Goal: Information Seeking & Learning: Learn about a topic

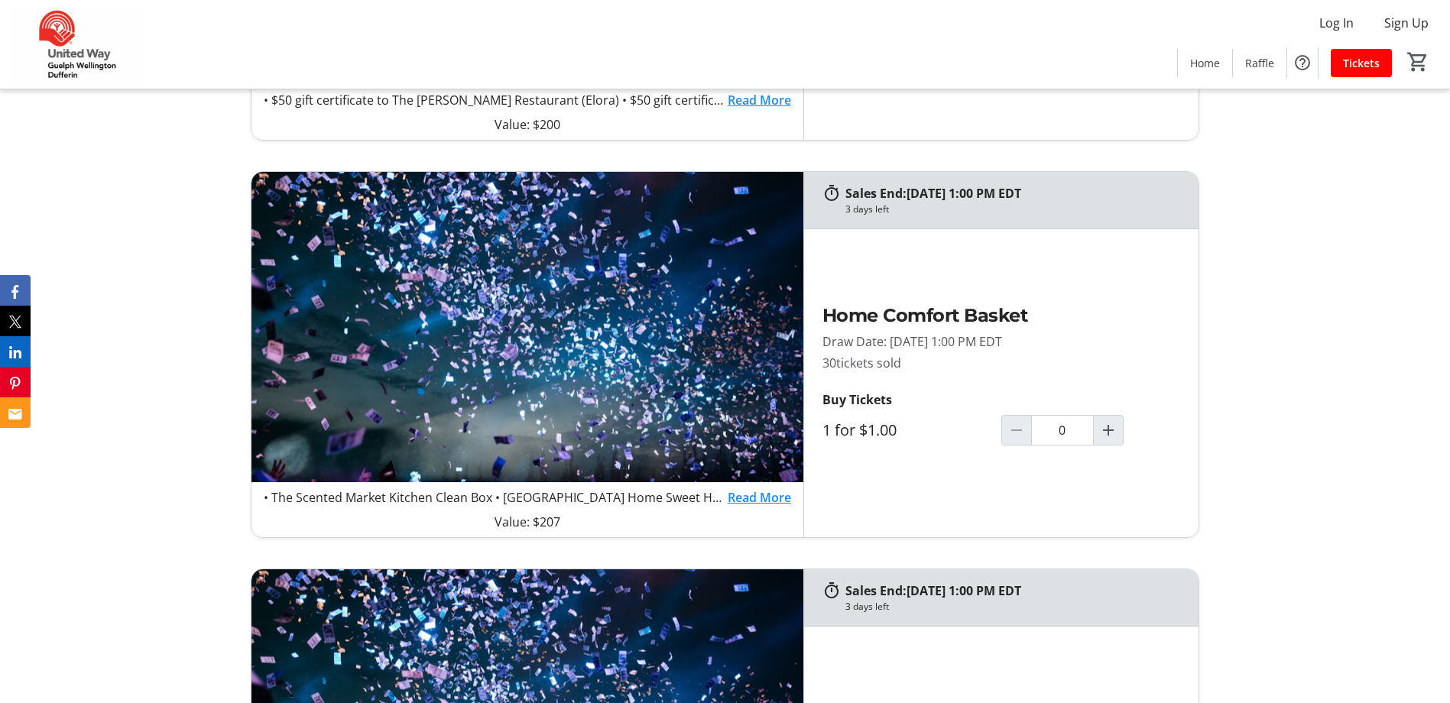
scroll to position [1299, 0]
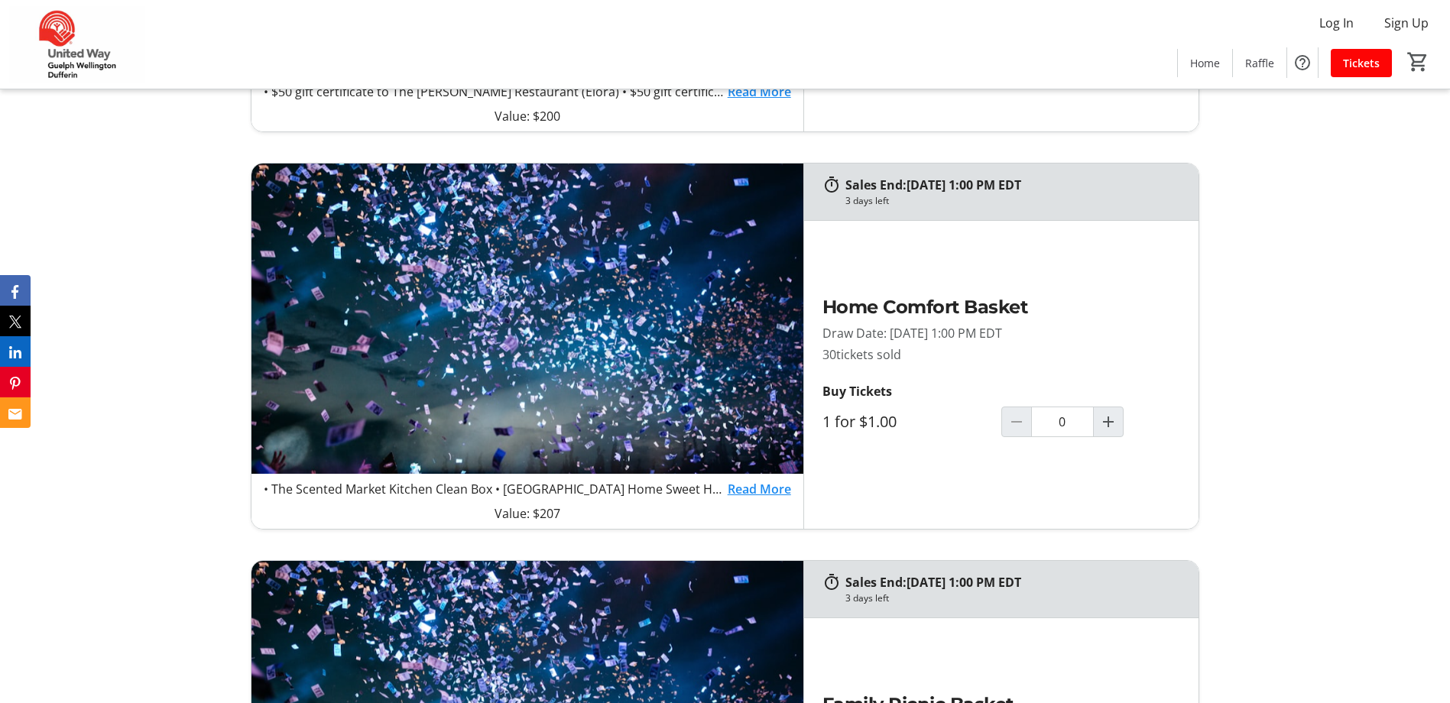
click at [733, 489] on link "Read More" at bounding box center [758, 489] width 63 height 18
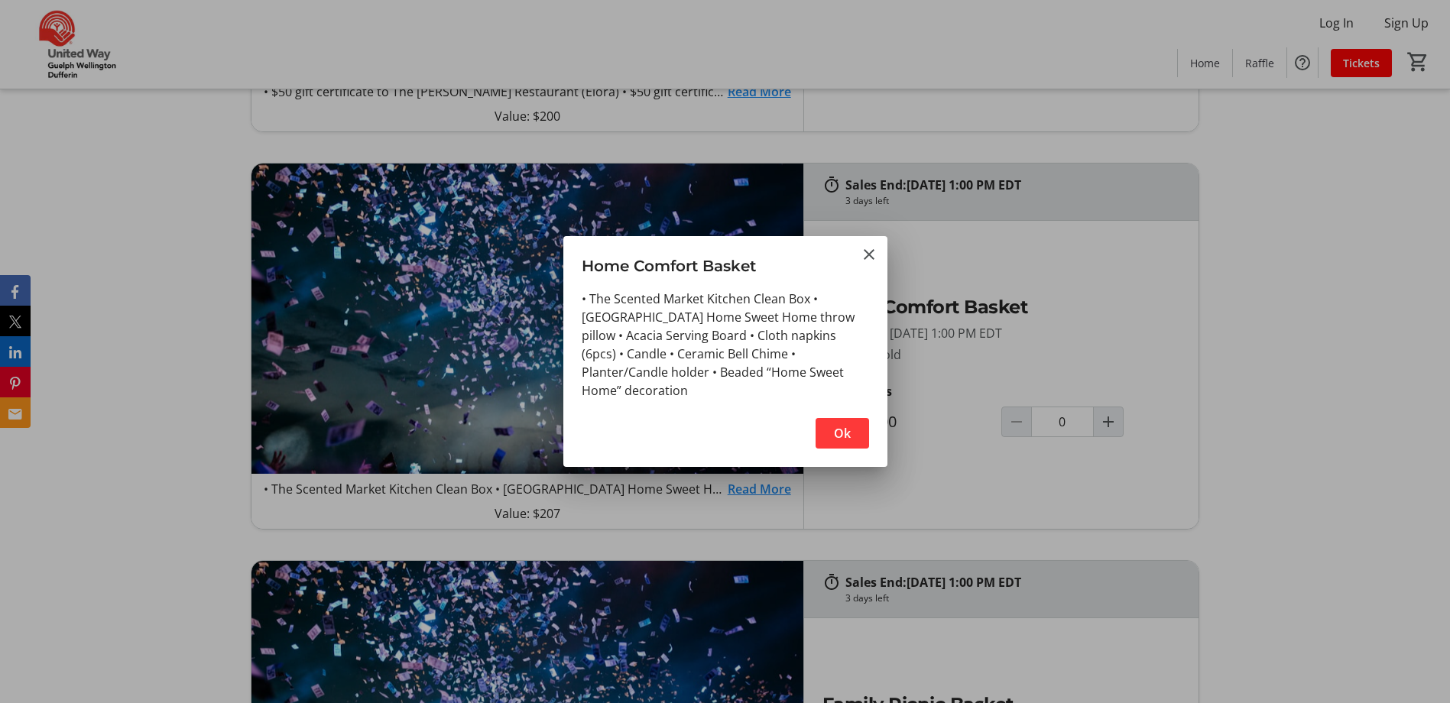
click at [860, 423] on span "button" at bounding box center [841, 433] width 53 height 37
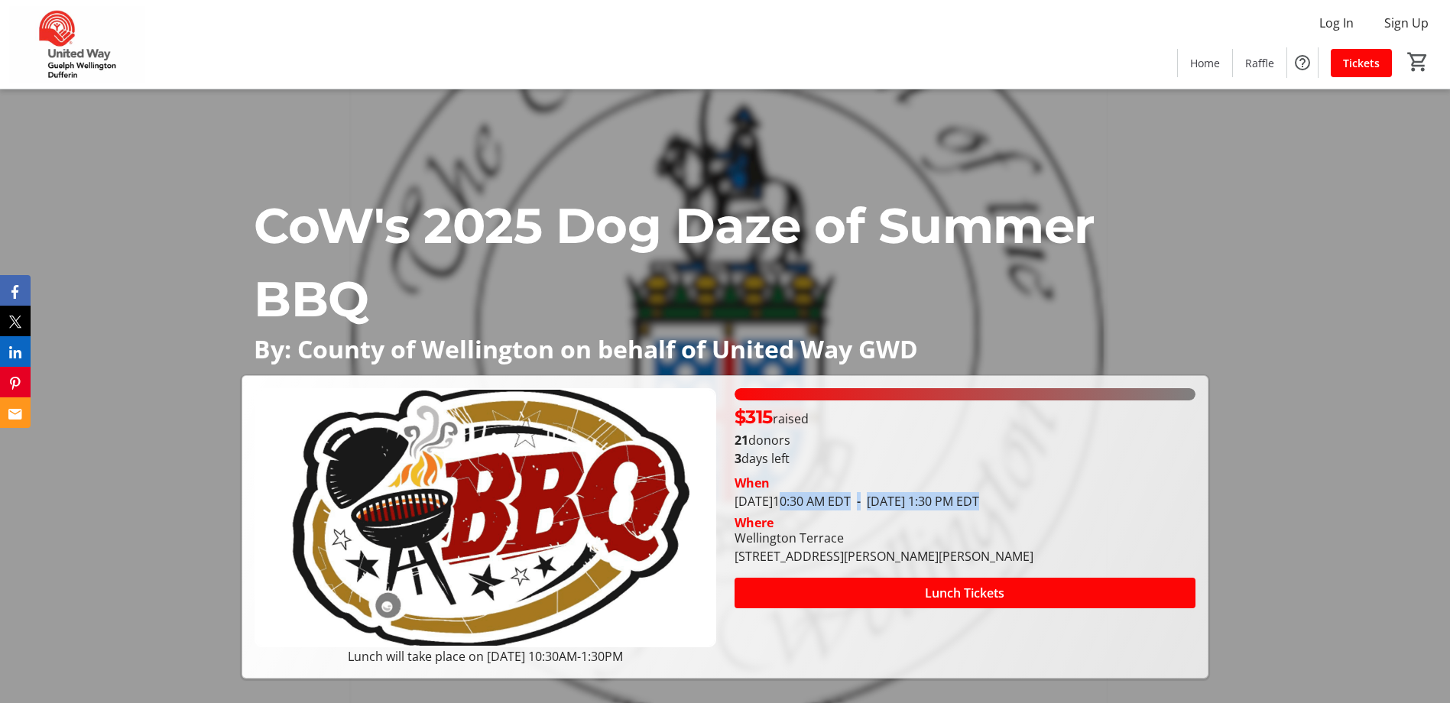
drag, startPoint x: 1023, startPoint y: 499, endPoint x: 824, endPoint y: 500, distance: 198.7
click at [824, 500] on tr-event-date-display "[DATE] 10:30 AM EDT - [DATE] 1:30 PM EDT" at bounding box center [856, 501] width 245 height 17
click at [1277, 360] on div "CoW's 2025 Dog Daze of Summer BBQ By: County of [GEOGRAPHIC_DATA] on behalf of …" at bounding box center [725, 383] width 1450 height 589
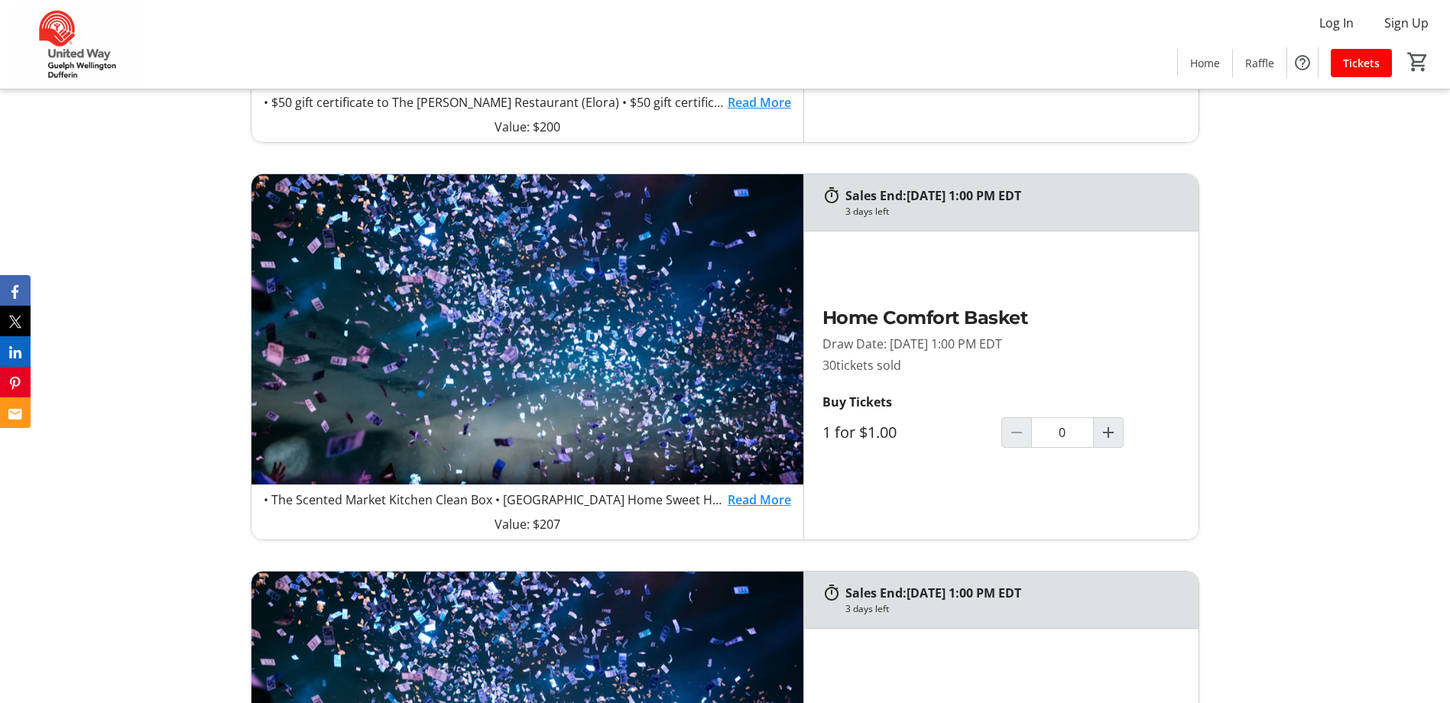
scroll to position [1299, 0]
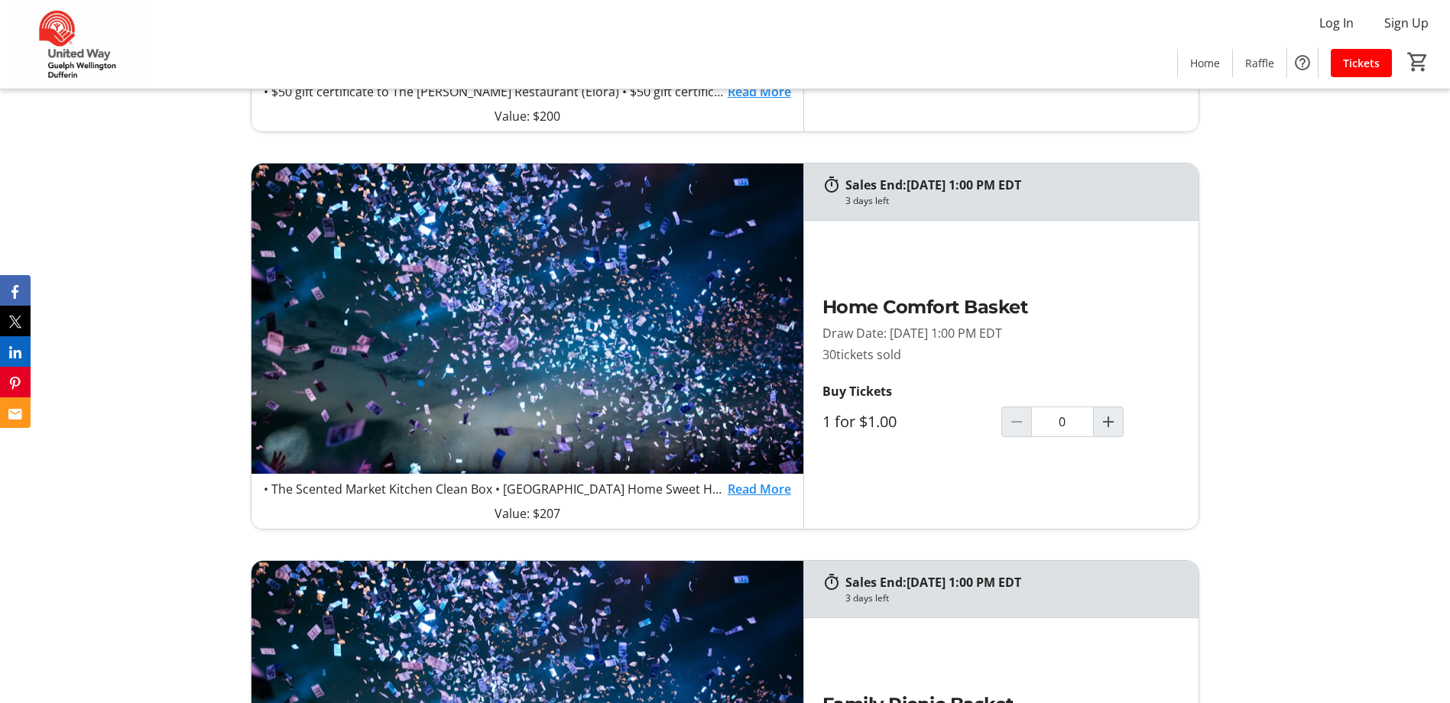
click at [743, 489] on link "Read More" at bounding box center [758, 489] width 63 height 18
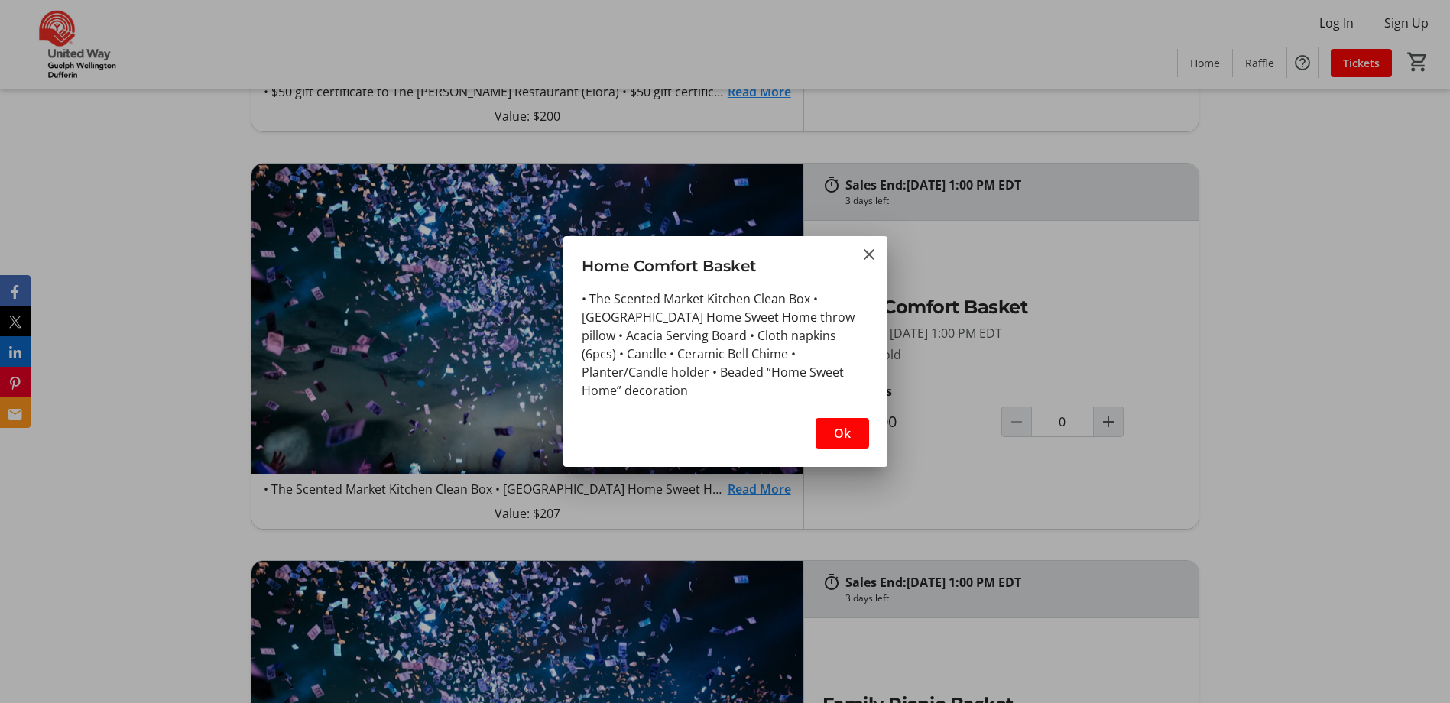
scroll to position [0, 0]
click at [834, 429] on span "Ok" at bounding box center [842, 433] width 17 height 18
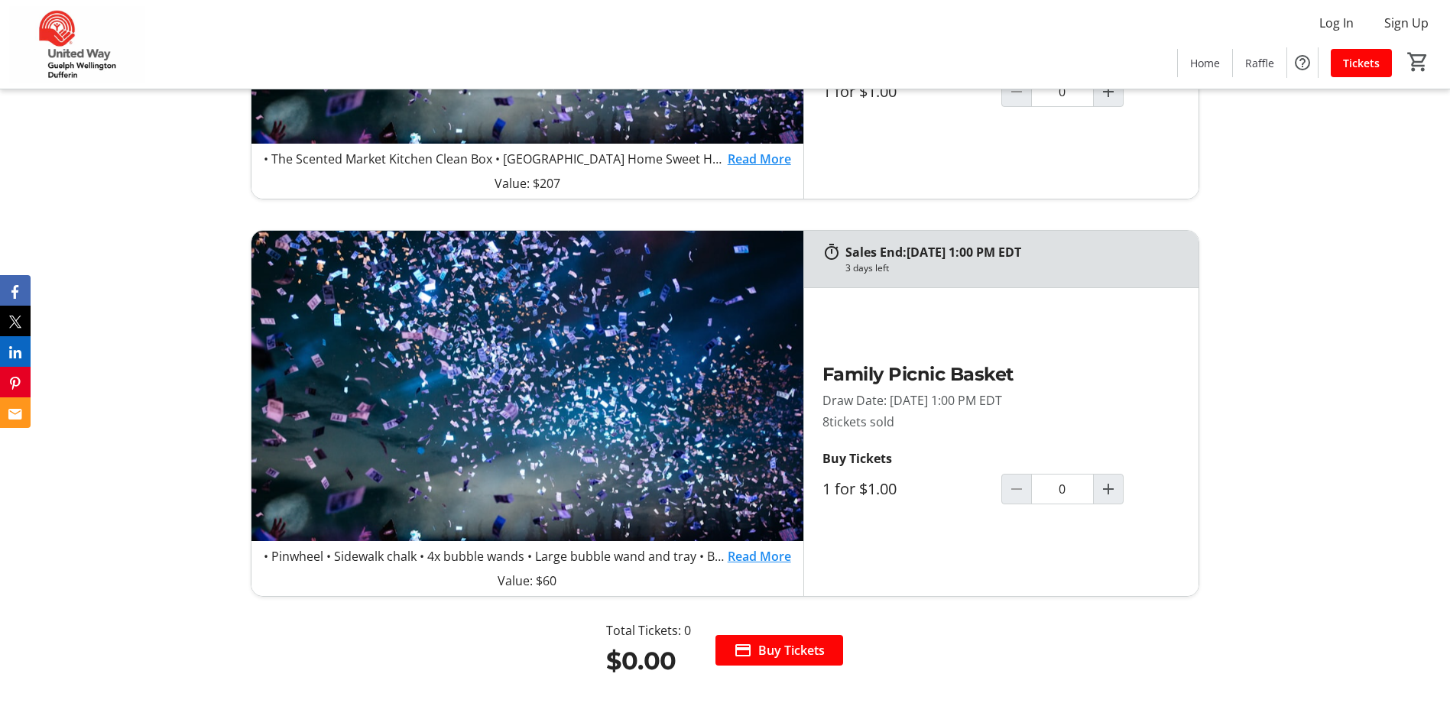
scroll to position [1681, 0]
